Goal: Task Accomplishment & Management: Use online tool/utility

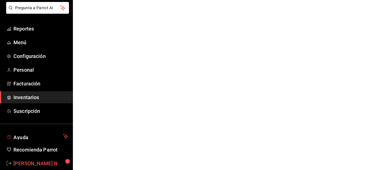
scroll to position [42, 0]
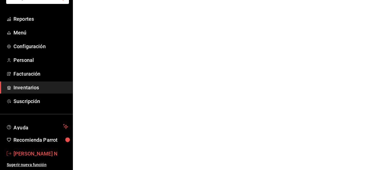
click at [34, 155] on span "[PERSON_NAME] N" at bounding box center [40, 154] width 55 height 8
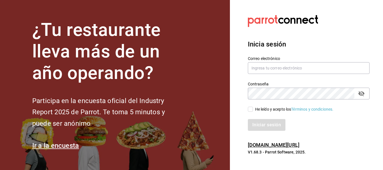
click at [330, 131] on div "Inicia sesión Correo electrónico Contraseña Contraseña He leído y acepto los Té…" at bounding box center [309, 85] width 122 height 105
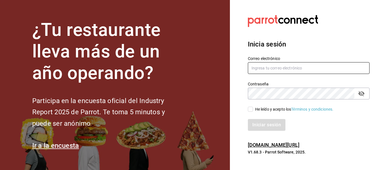
click at [315, 66] on input "text" at bounding box center [309, 68] width 122 height 12
type input "[PERSON_NAME][EMAIL_ADDRESS][DOMAIN_NAME]"
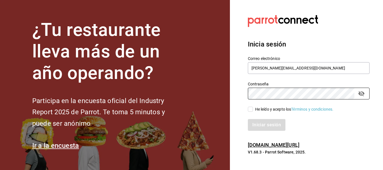
click at [251, 110] on input "He leído y acepto los Términos y condiciones." at bounding box center [250, 109] width 5 height 5
checkbox input "true"
click at [260, 125] on button "Iniciar sesión" at bounding box center [267, 125] width 38 height 12
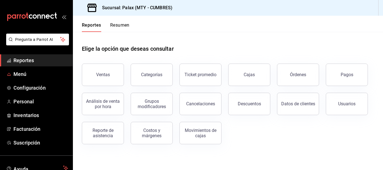
click at [26, 61] on span "Reportes" at bounding box center [40, 61] width 55 height 8
click at [121, 83] on button "Ventas" at bounding box center [103, 75] width 42 height 22
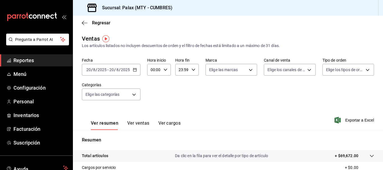
click at [165, 69] on icon "button" at bounding box center [166, 70] width 4 height 4
click at [154, 95] on span "07" at bounding box center [153, 94] width 3 height 4
type input "07:00"
click at [195, 69] on div at bounding box center [191, 85] width 383 height 170
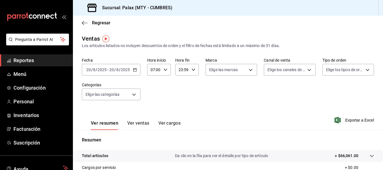
click at [192, 70] on icon "button" at bounding box center [194, 70] width 4 height 4
click at [192, 70] on div at bounding box center [191, 85] width 383 height 170
click at [192, 70] on \(Stroke\) "button" at bounding box center [193, 70] width 3 height 2
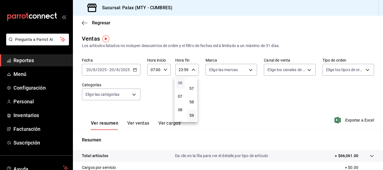
click at [182, 85] on span "06" at bounding box center [180, 83] width 3 height 4
type input "06:59"
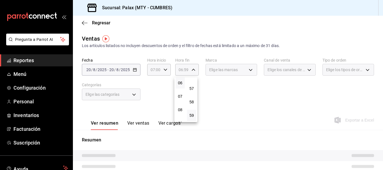
click at [203, 85] on div at bounding box center [191, 85] width 383 height 170
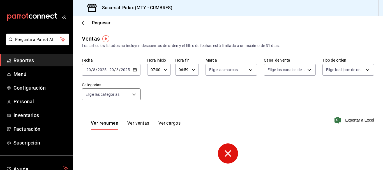
click at [133, 94] on body "Pregunta a Parrot AI Reportes Menú Configuración Personal Inventarios Facturaci…" at bounding box center [191, 85] width 383 height 170
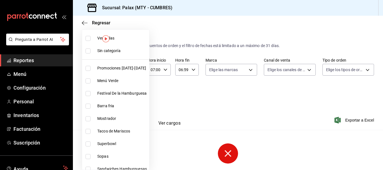
click at [89, 119] on input "checkbox" at bounding box center [88, 119] width 5 height 5
checkbox input "true"
type input "f2dae4ce-bbab-4ca5-92d1-59dc07dbf672"
click at [229, 95] on div at bounding box center [191, 85] width 383 height 170
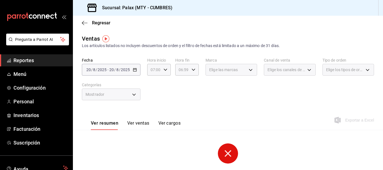
click at [138, 124] on button "Ver ventas" at bounding box center [138, 126] width 22 height 10
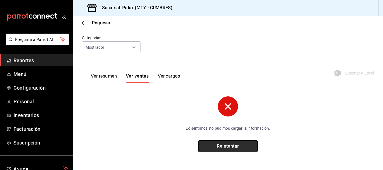
click at [239, 147] on button "Reintentar" at bounding box center [228, 147] width 60 height 12
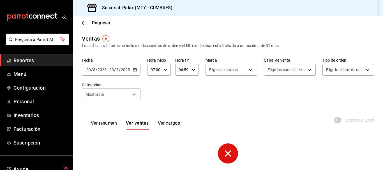
click at [195, 68] on div "06:59 Hora fin" at bounding box center [187, 70] width 24 height 12
click at [182, 106] on span "18" at bounding box center [180, 105] width 3 height 4
type input "18:59"
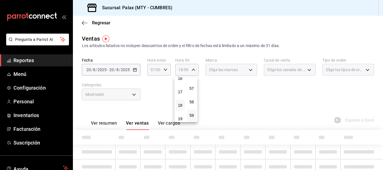
click at [214, 94] on div at bounding box center [191, 85] width 383 height 170
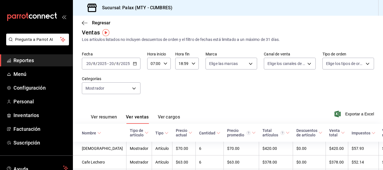
scroll to position [5, 0]
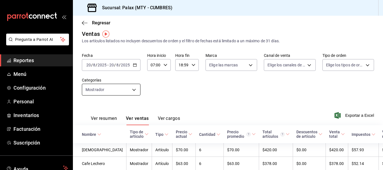
click at [139, 88] on body "Pregunta a Parrot AI Reportes Menú Configuración Personal Inventarios Facturaci…" at bounding box center [191, 85] width 383 height 170
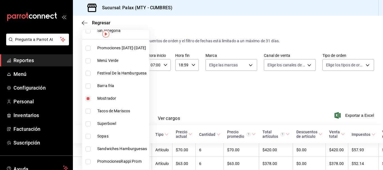
scroll to position [28, 0]
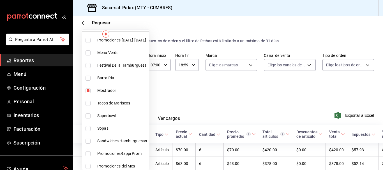
click at [87, 90] on input "checkbox" at bounding box center [88, 90] width 5 height 5
checkbox input "false"
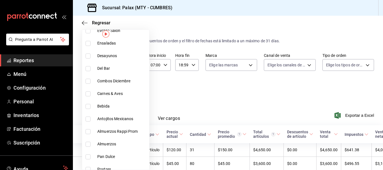
scroll to position [270, 0]
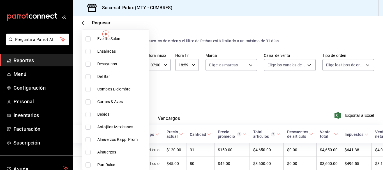
drag, startPoint x: 86, startPoint y: 76, endPoint x: 191, endPoint y: 103, distance: 108.5
click at [86, 76] on input "checkbox" at bounding box center [88, 76] width 5 height 5
checkbox input "true"
type input "5041f980-30f3-428d-be8c-286edc227efb"
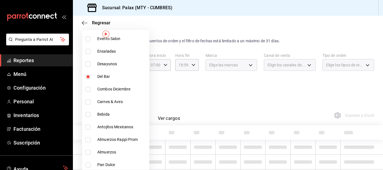
click at [200, 104] on div at bounding box center [191, 85] width 383 height 170
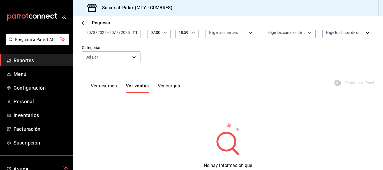
scroll to position [4, 0]
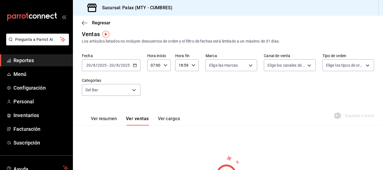
click at [141, 92] on div "Fecha 2025-08-20 20 / 8 / 2025 - 2025-08-20 20 / 8 / 2025 Hora inicio 07:00 Hor…" at bounding box center [228, 77] width 293 height 49
click at [135, 91] on body "Pregunta a Parrot AI Reportes Menú Configuración Personal Inventarios Facturaci…" at bounding box center [191, 85] width 383 height 170
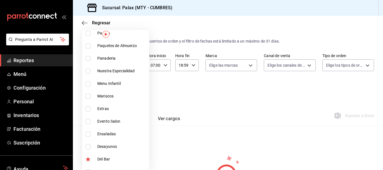
scroll to position [281, 0]
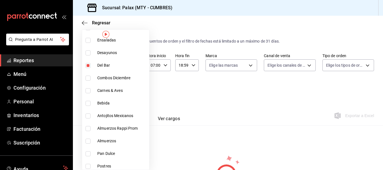
click at [90, 68] on li "Del Bar" at bounding box center [115, 65] width 67 height 13
checkbox input "false"
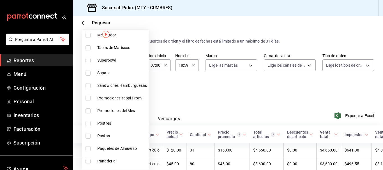
scroll to position [112, 0]
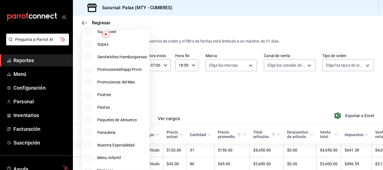
click at [89, 96] on input "checkbox" at bounding box center [88, 95] width 5 height 5
checkbox input "true"
type input "6970ed2c-64d9-4fee-a1ac-8fe23c7e63ab"
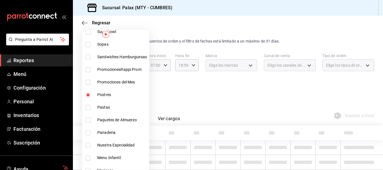
click at [220, 104] on div at bounding box center [191, 85] width 383 height 170
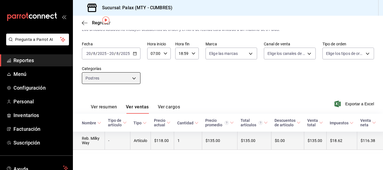
scroll to position [22, 0]
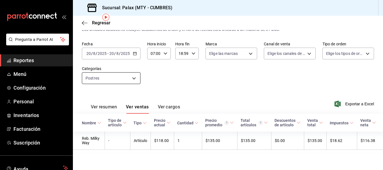
click at [133, 75] on body "Pregunta a Parrot AI Reportes Menú Configuración Personal Inventarios Facturaci…" at bounding box center [191, 85] width 383 height 170
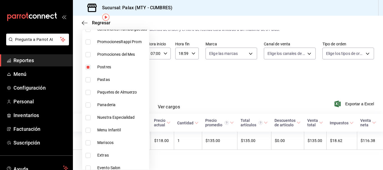
scroll to position [140, 0]
click at [87, 106] on input "checkbox" at bounding box center [88, 104] width 5 height 5
checkbox input "true"
type input "6970ed2c-64d9-4fee-a1ac-8fe23c7e63ab,c1857e69-1263-4738-8070-fa69687f0395"
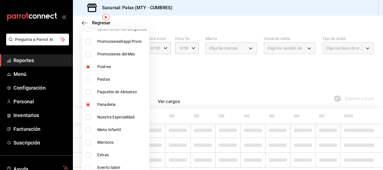
click at [219, 91] on div at bounding box center [191, 85] width 383 height 170
